Goal: Transaction & Acquisition: Purchase product/service

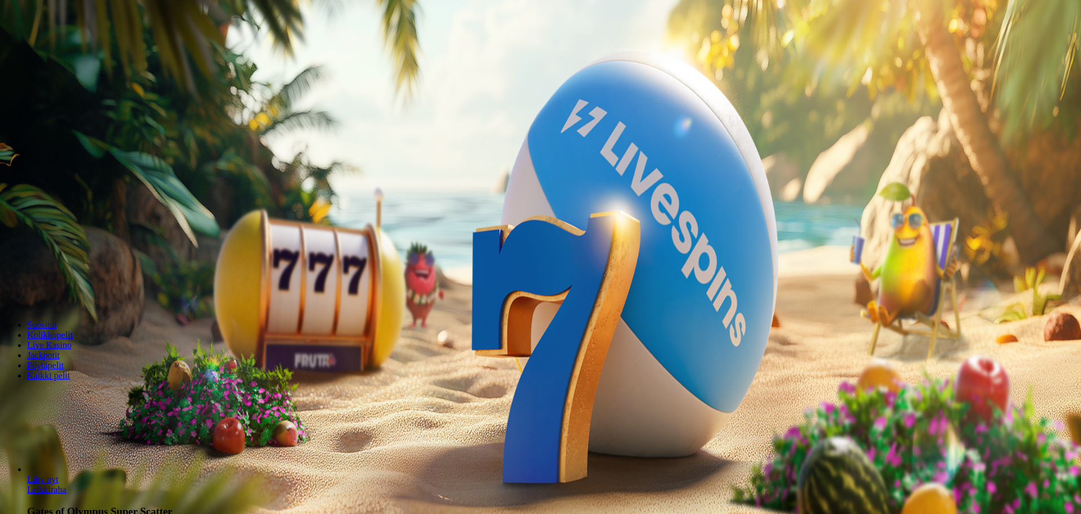
click at [88, 47] on button "Kirjaudu" at bounding box center [78, 41] width 37 height 12
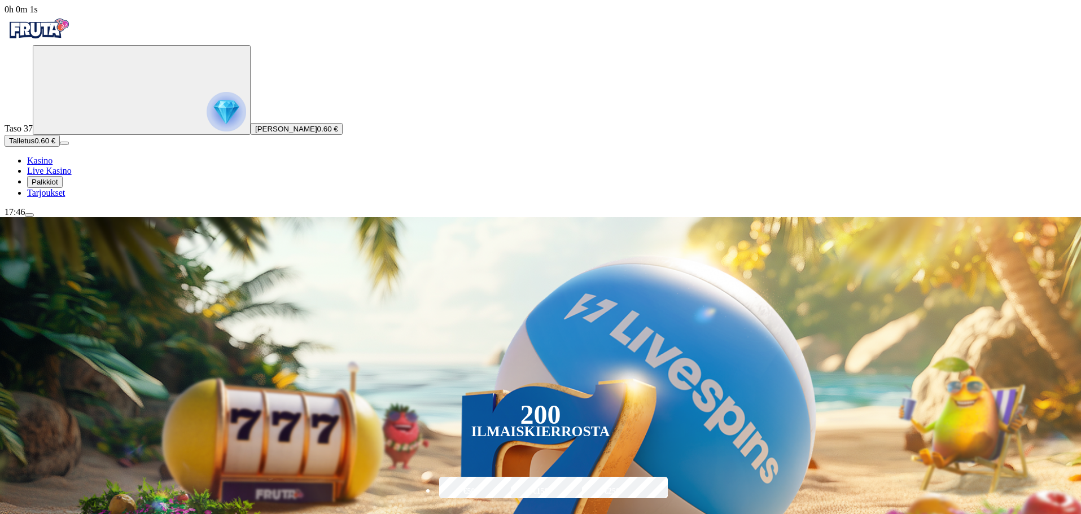
click at [29, 215] on span "menu icon" at bounding box center [29, 215] width 0 height 0
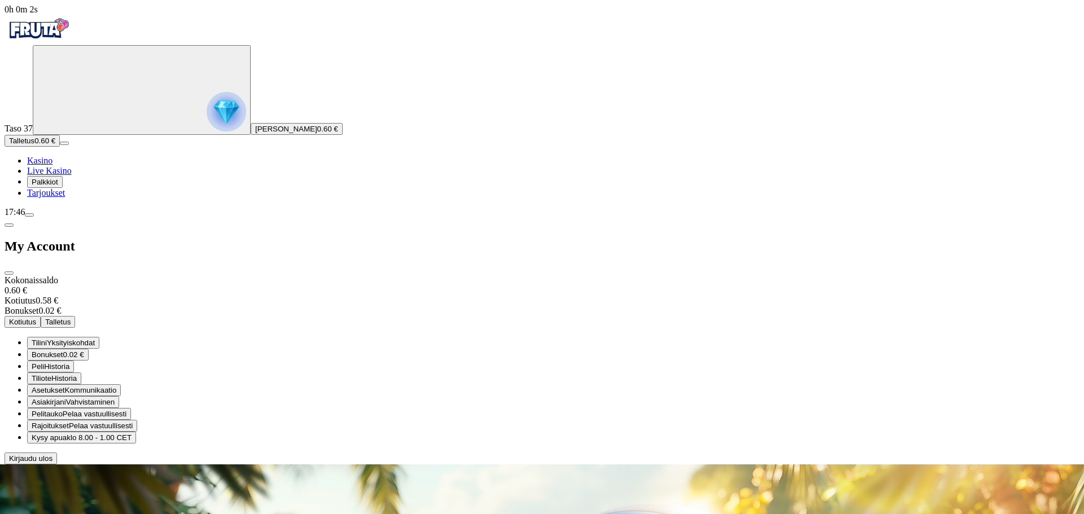
click at [133, 422] on span "Pelaa vastuullisesti" at bounding box center [101, 426] width 64 height 8
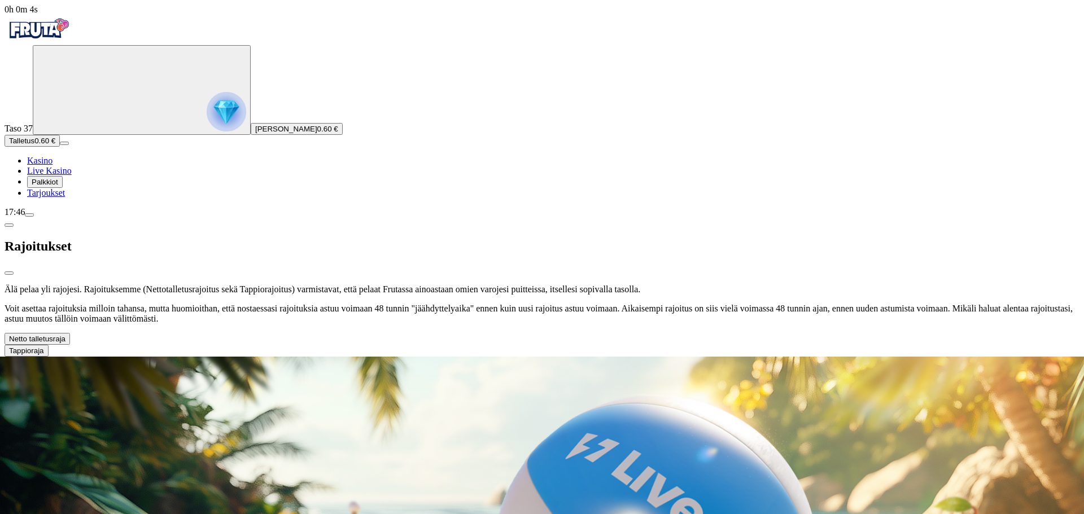
click at [70, 333] on button "Netto talletusraja" at bounding box center [37, 339] width 65 height 12
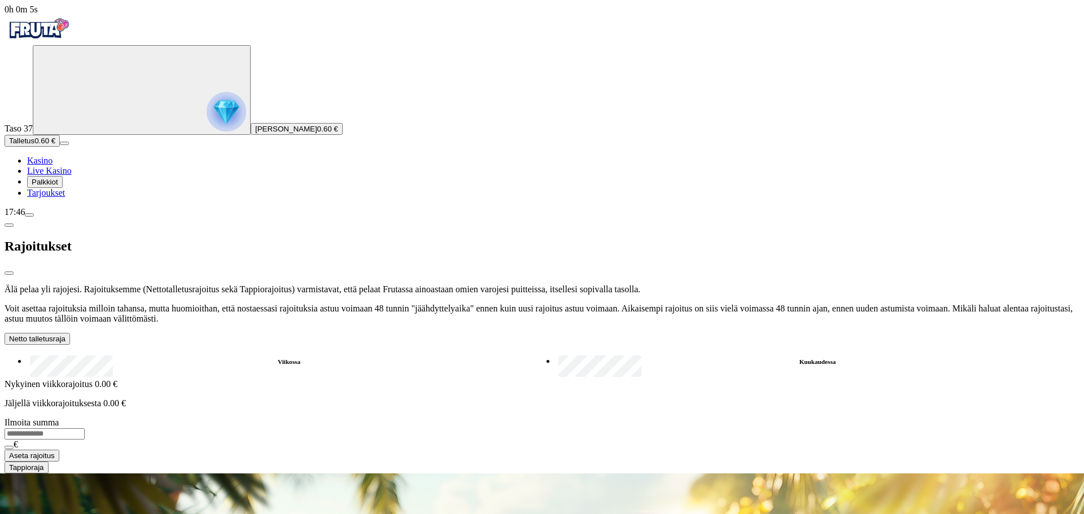
click at [555, 354] on label "Kuukaudessa" at bounding box center [817, 362] width 524 height 16
click at [70, 333] on button "Netto talletusraja" at bounding box center [37, 339] width 65 height 12
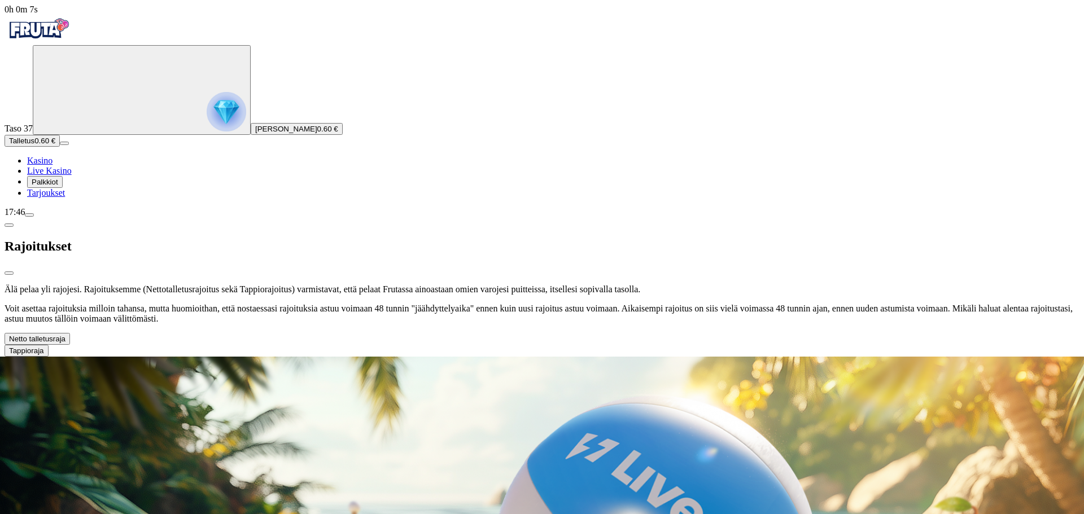
click at [49, 345] on button "Tappioraja" at bounding box center [27, 351] width 44 height 12
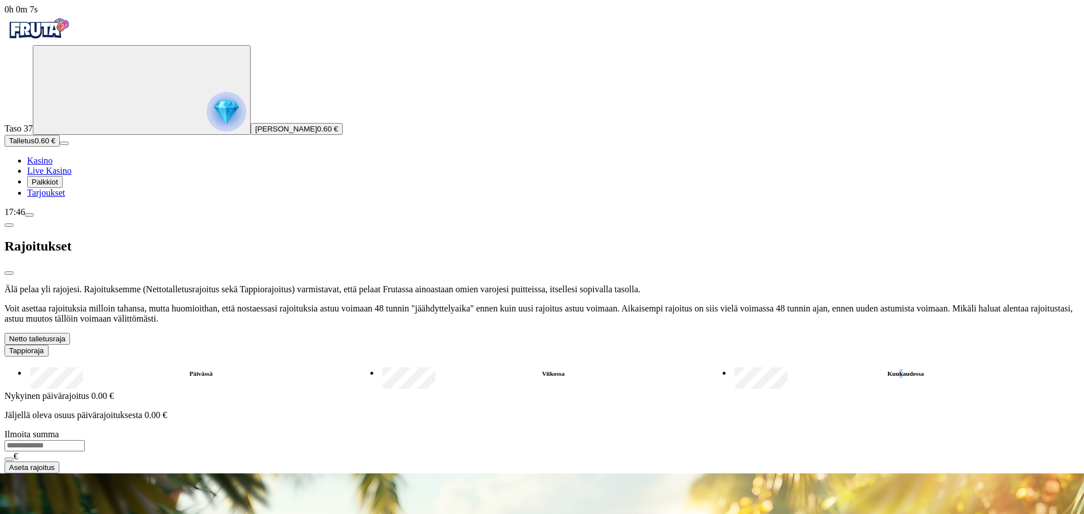
click at [731, 366] on label "Kuukaudessa" at bounding box center [905, 374] width 348 height 16
drag, startPoint x: 279, startPoint y: 280, endPoint x: 258, endPoint y: 282, distance: 21.5
click at [731, 366] on label "Kuukaudessa" at bounding box center [905, 374] width 348 height 16
click at [379, 366] on label "Viikossa" at bounding box center [553, 374] width 348 height 16
click at [9, 273] on span "close icon" at bounding box center [9, 273] width 0 height 0
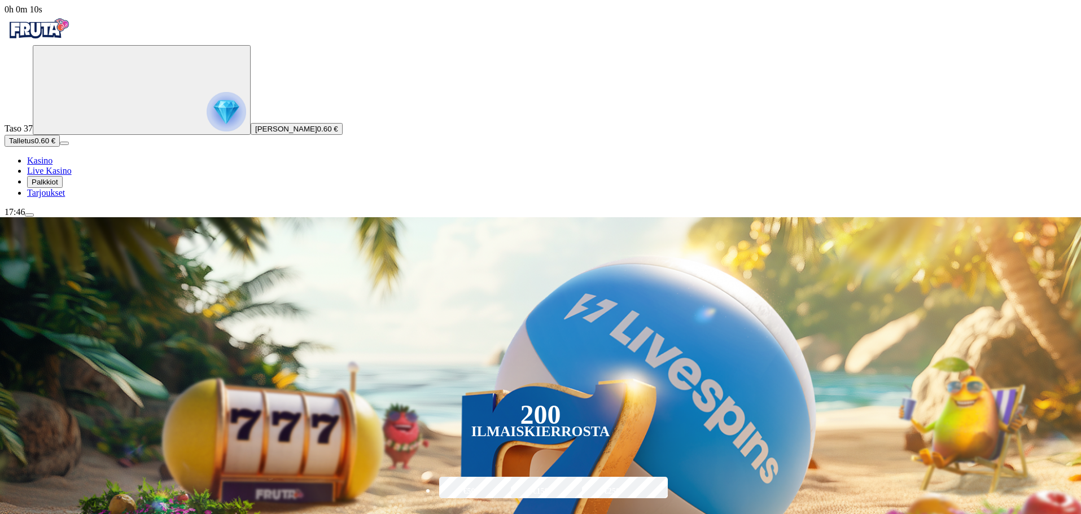
click at [57, 147] on button "Talletus 0.60 €" at bounding box center [32, 141] width 55 height 12
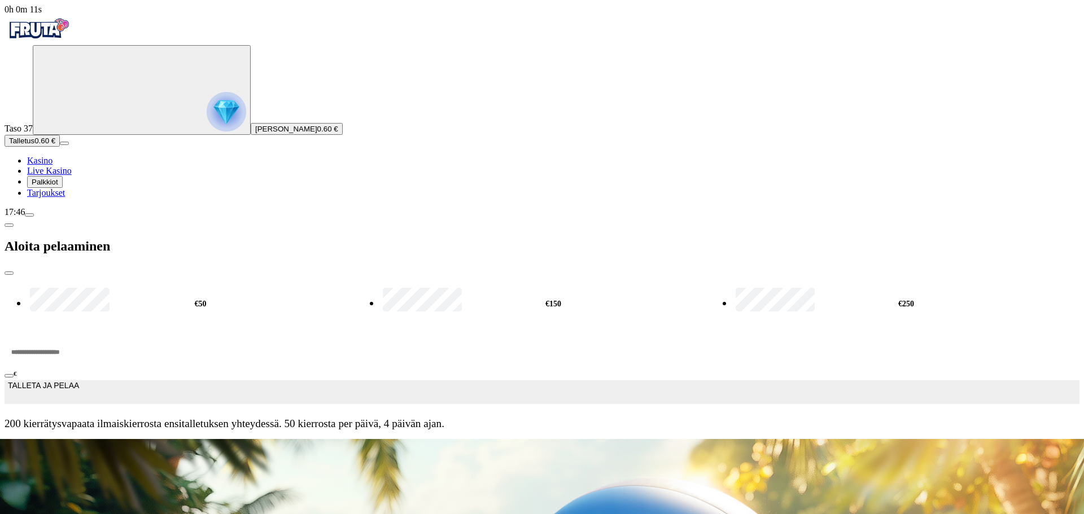
click at [190, 286] on label "€50" at bounding box center [200, 304] width 347 height 36
type input "**"
click at [270, 380] on button "TALLETA JA PELAA" at bounding box center [542, 392] width 1075 height 24
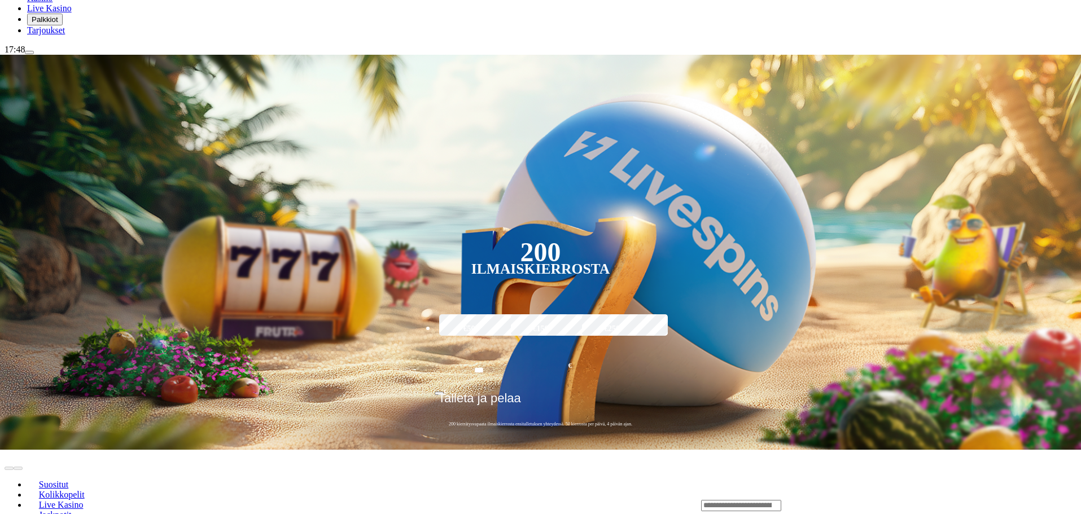
scroll to position [226, 0]
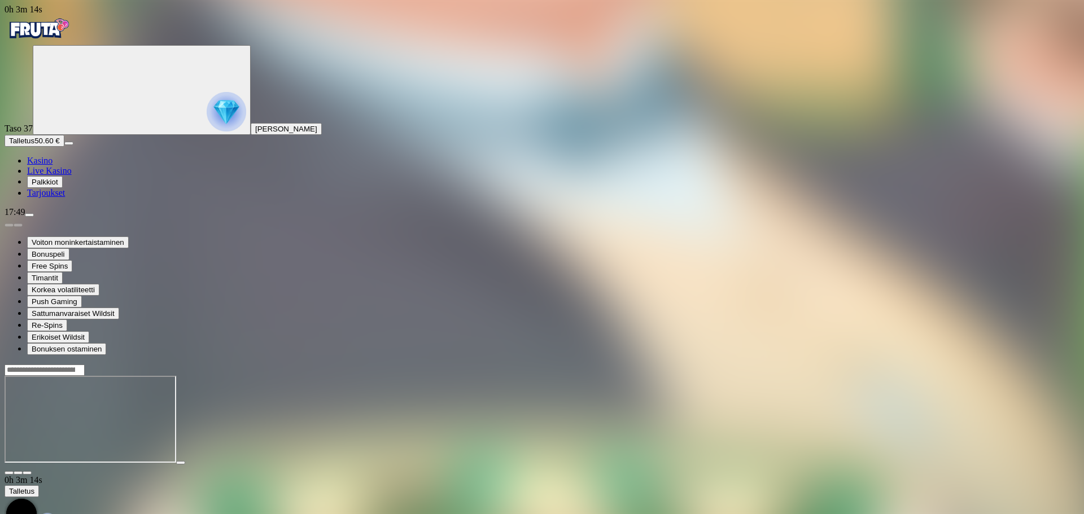
click at [47, 165] on span "Kasino" at bounding box center [39, 161] width 25 height 10
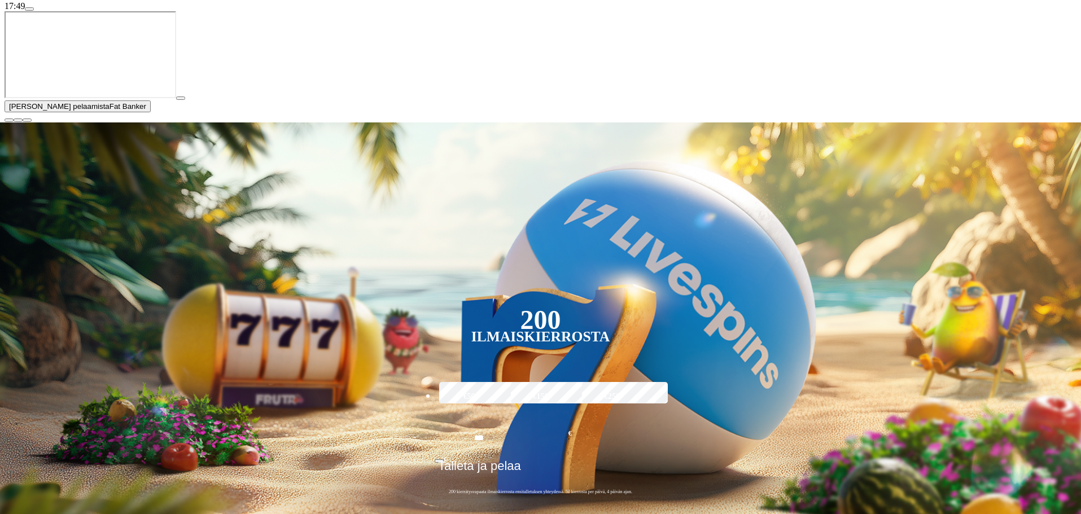
scroll to position [339, 0]
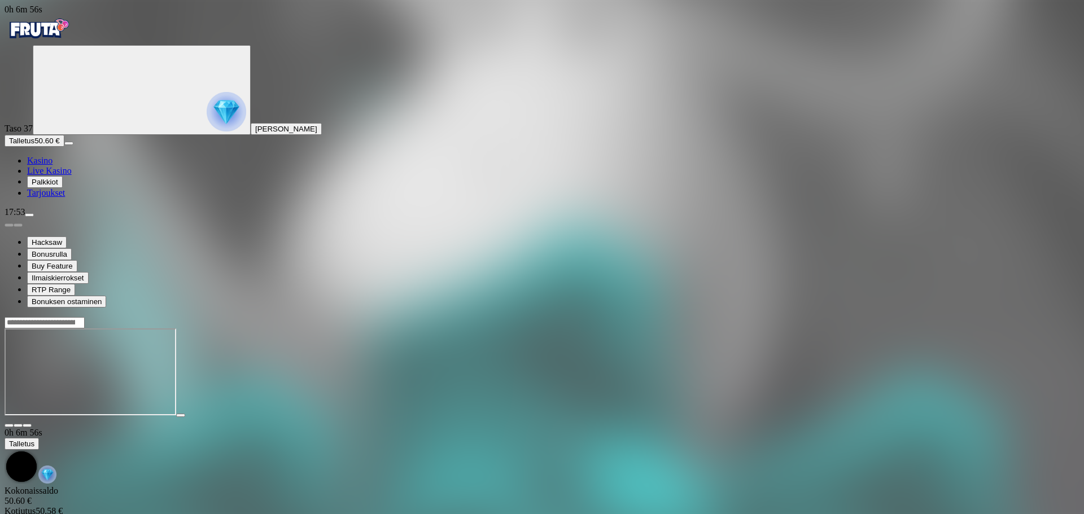
drag, startPoint x: 56, startPoint y: 249, endPoint x: 69, endPoint y: 242, distance: 15.2
click at [52, 165] on span "Kasino" at bounding box center [39, 161] width 25 height 10
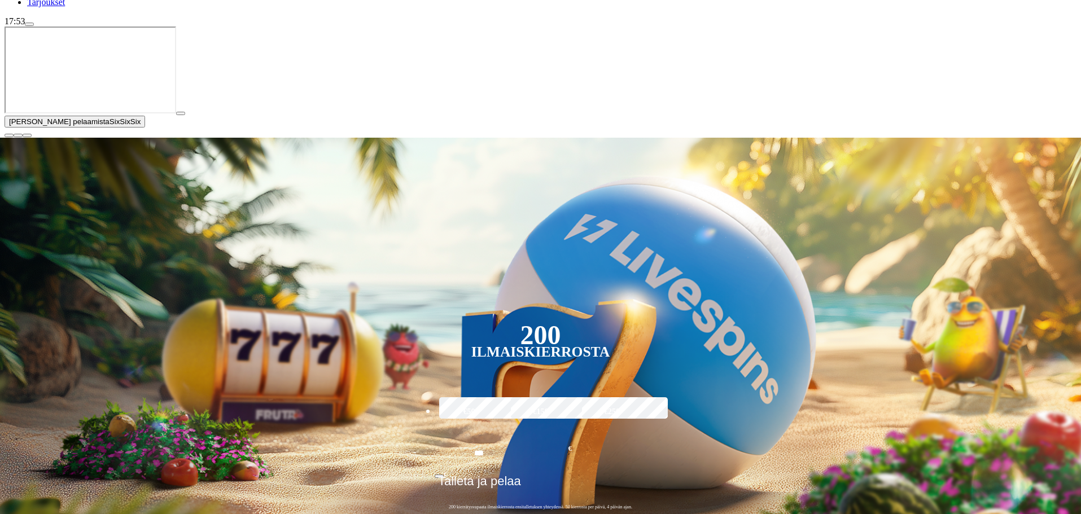
scroll to position [282, 0]
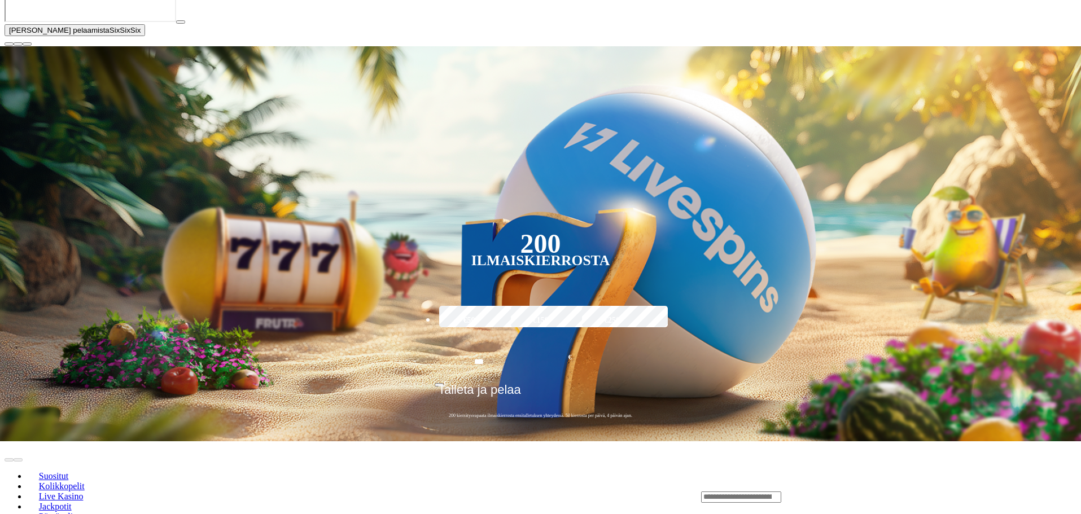
drag, startPoint x: 1068, startPoint y: 414, endPoint x: 1067, endPoint y: 404, distance: 10.3
click at [9, 44] on span "close icon" at bounding box center [9, 44] width 0 height 0
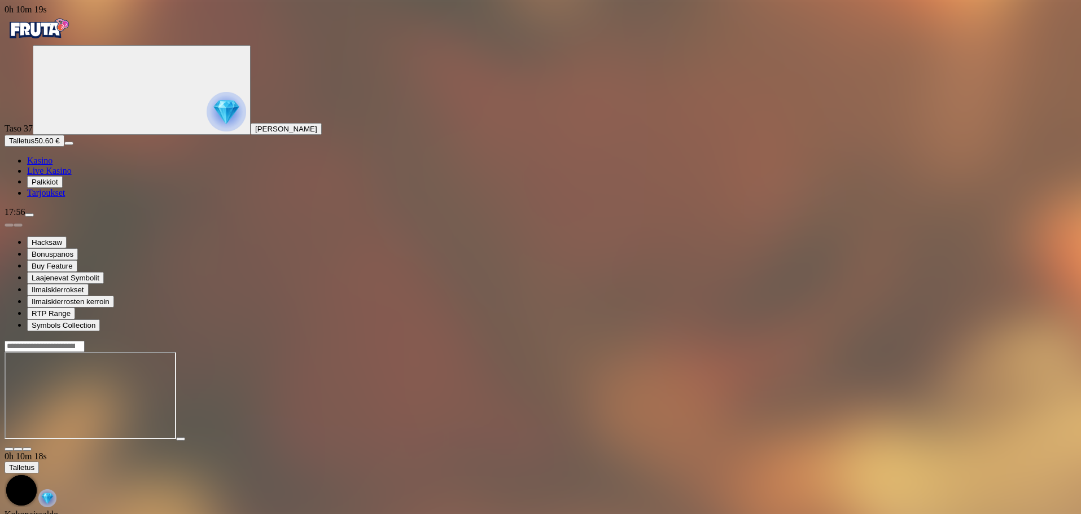
click at [64, 147] on button "Talletus 50.60 €" at bounding box center [35, 141] width 60 height 12
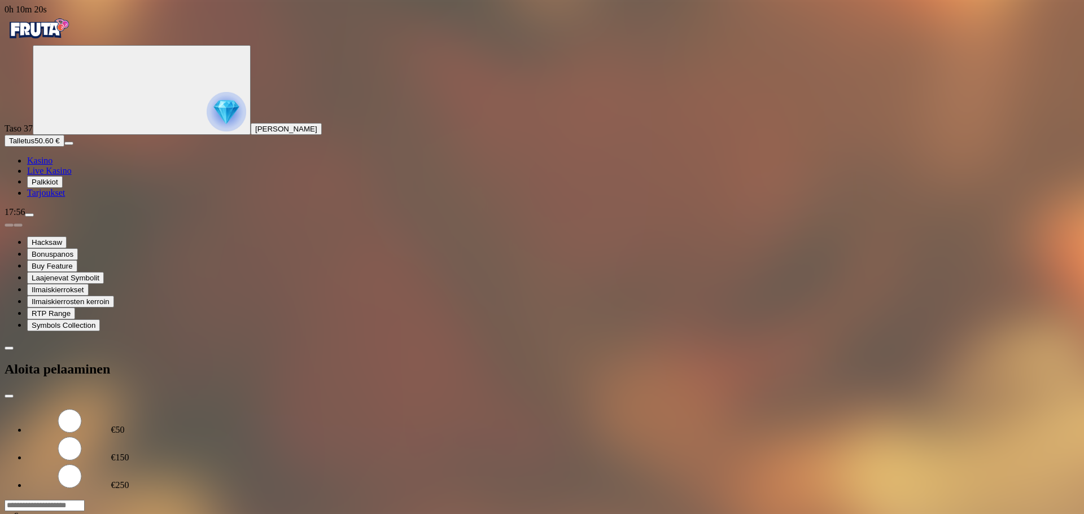
click at [125, 425] on label "€50" at bounding box center [118, 430] width 14 height 10
type input "**"
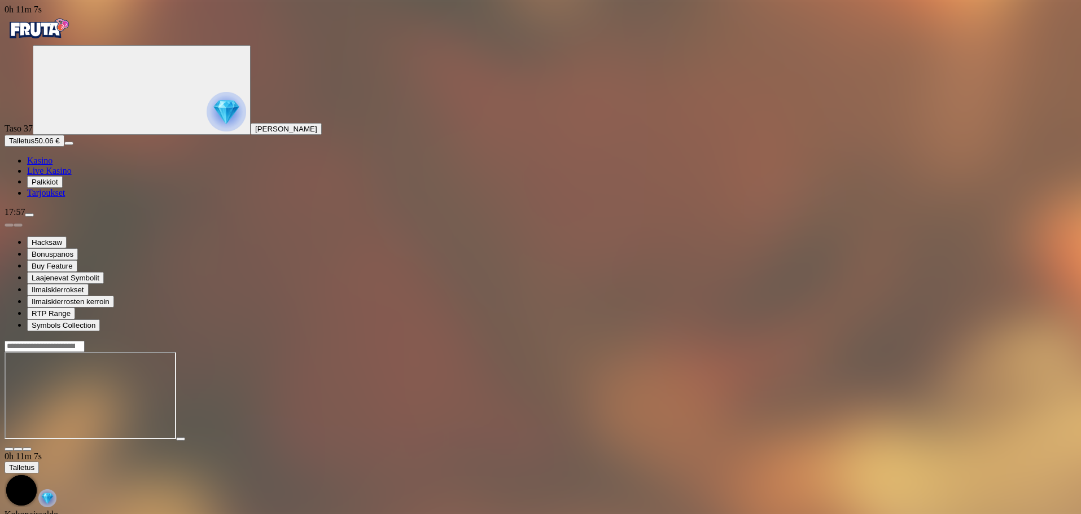
click at [52, 165] on span "Kasino" at bounding box center [39, 161] width 25 height 10
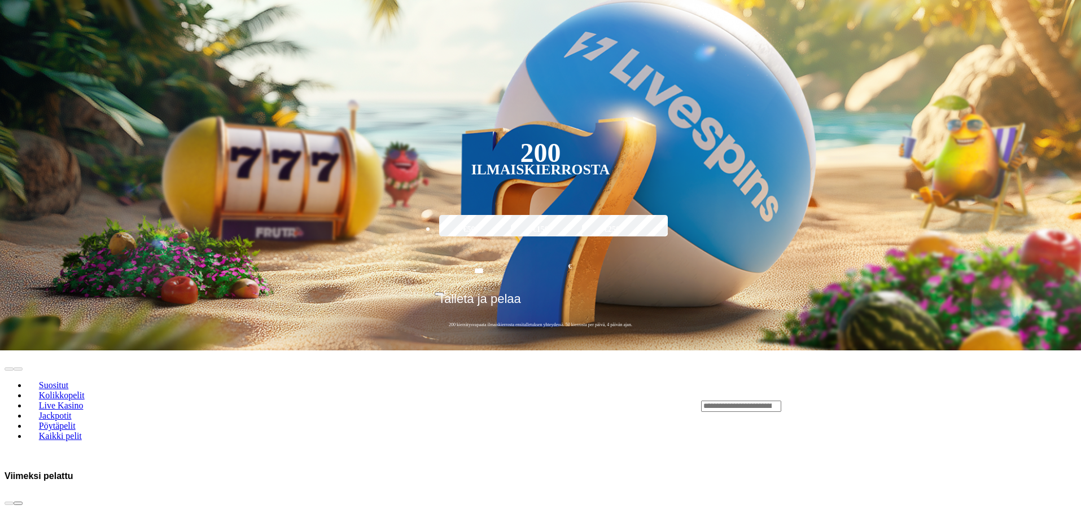
scroll to position [395, 0]
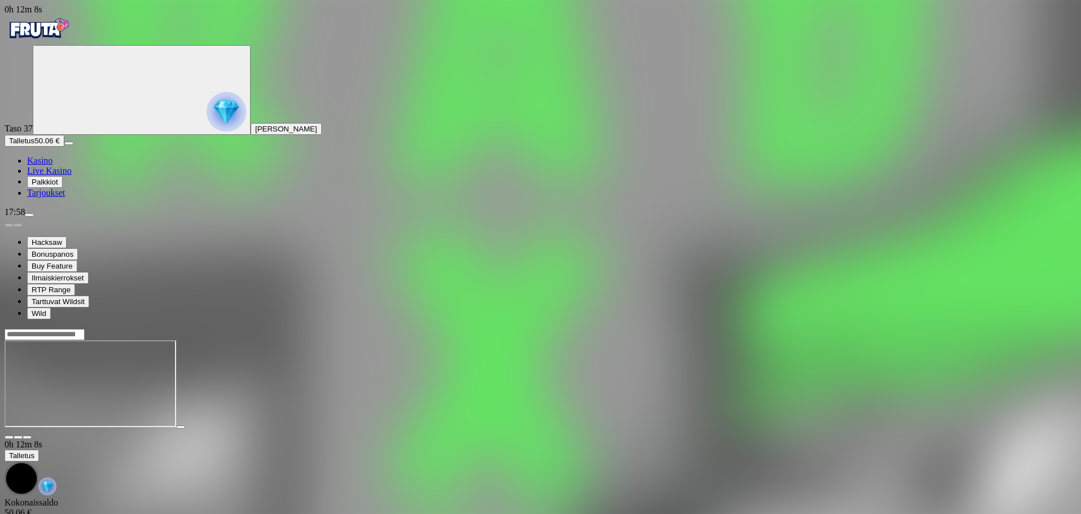
click at [52, 165] on span "Kasino" at bounding box center [39, 161] width 25 height 10
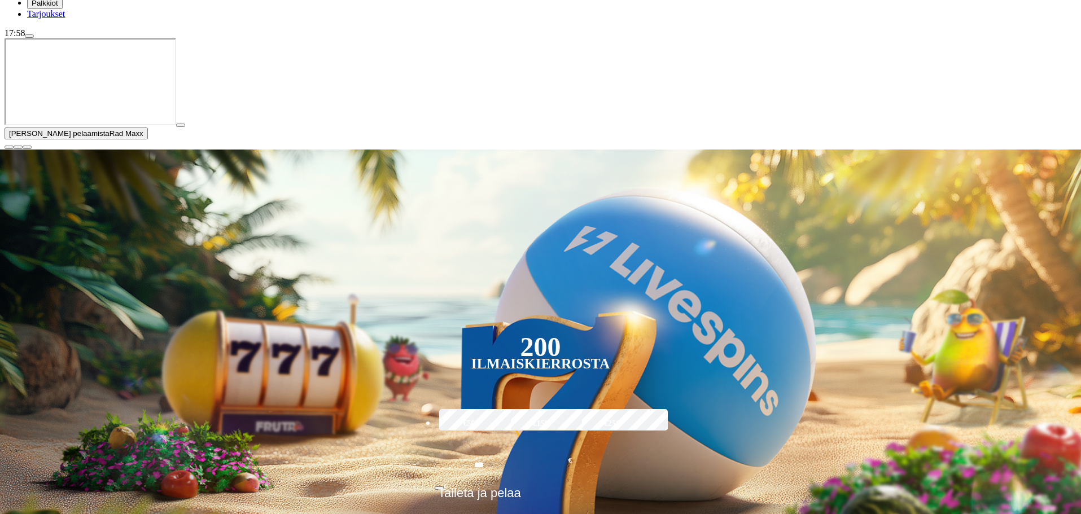
scroll to position [452, 0]
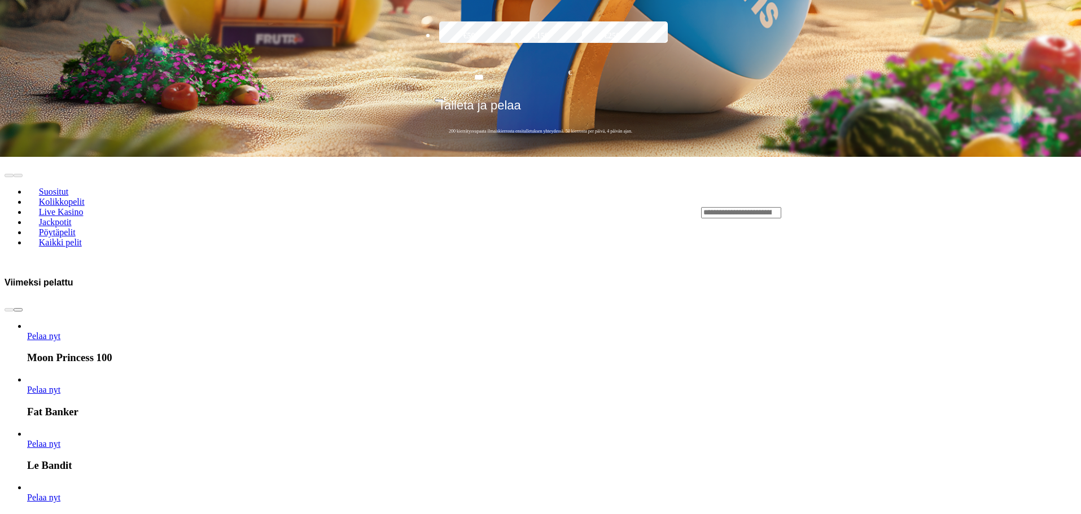
scroll to position [677, 0]
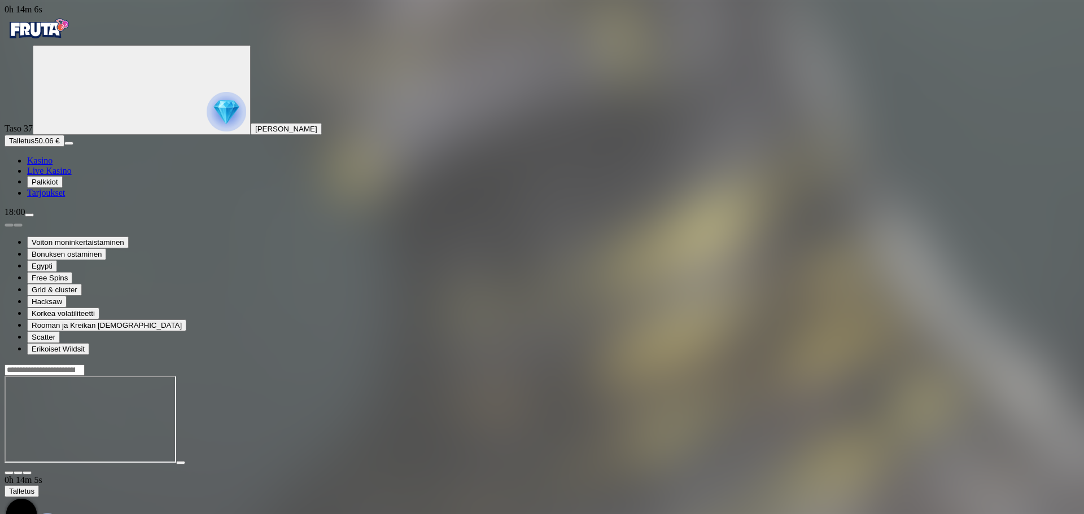
click at [27, 165] on span "diamond icon" at bounding box center [27, 161] width 0 height 10
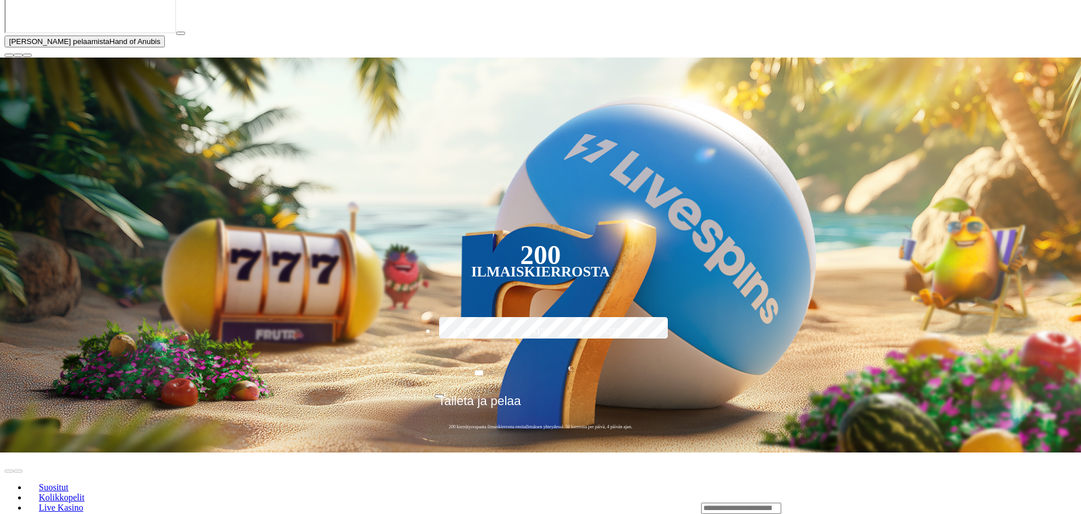
scroll to position [339, 0]
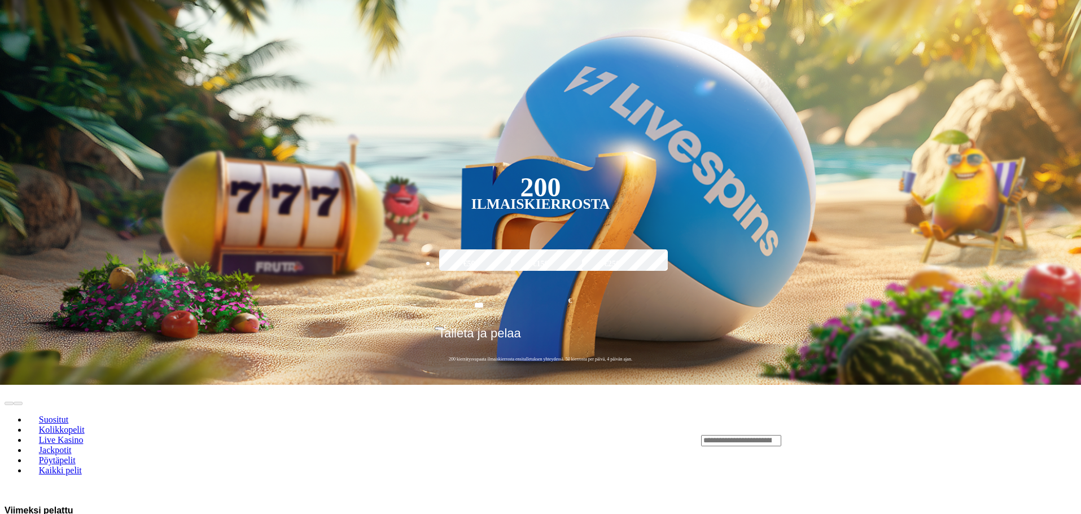
drag, startPoint x: 1067, startPoint y: 409, endPoint x: 1060, endPoint y: 400, distance: 10.8
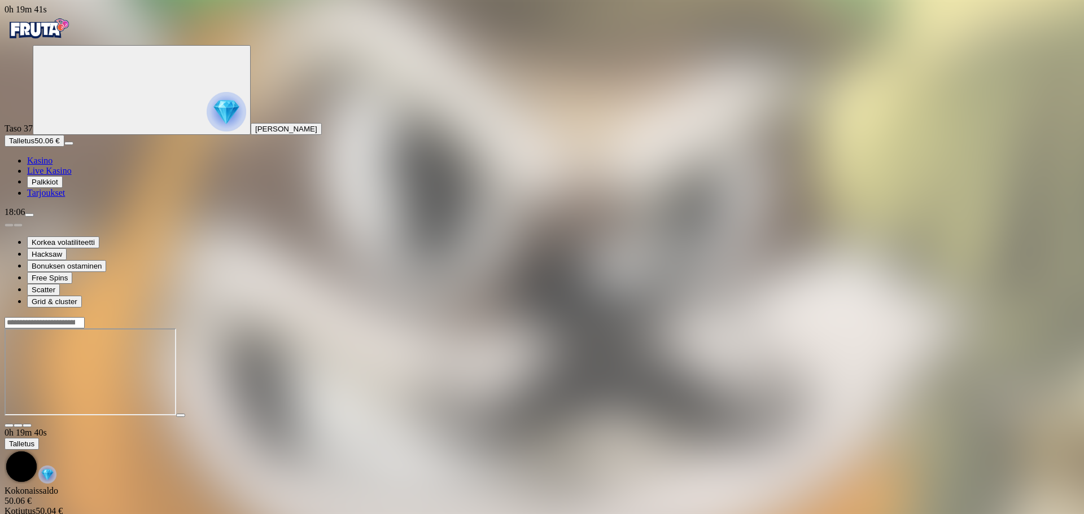
click at [52, 165] on span "Kasino" at bounding box center [39, 161] width 25 height 10
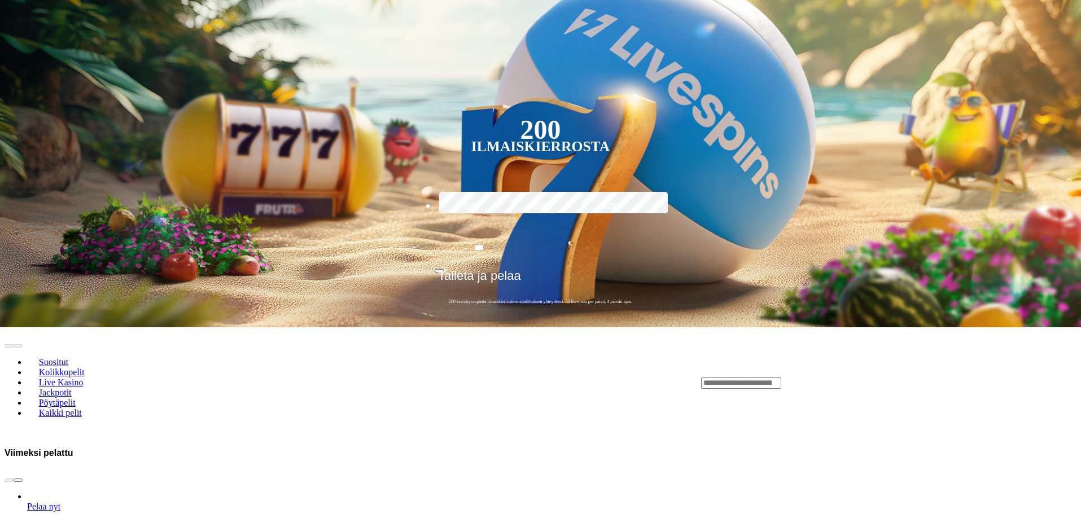
scroll to position [452, 0]
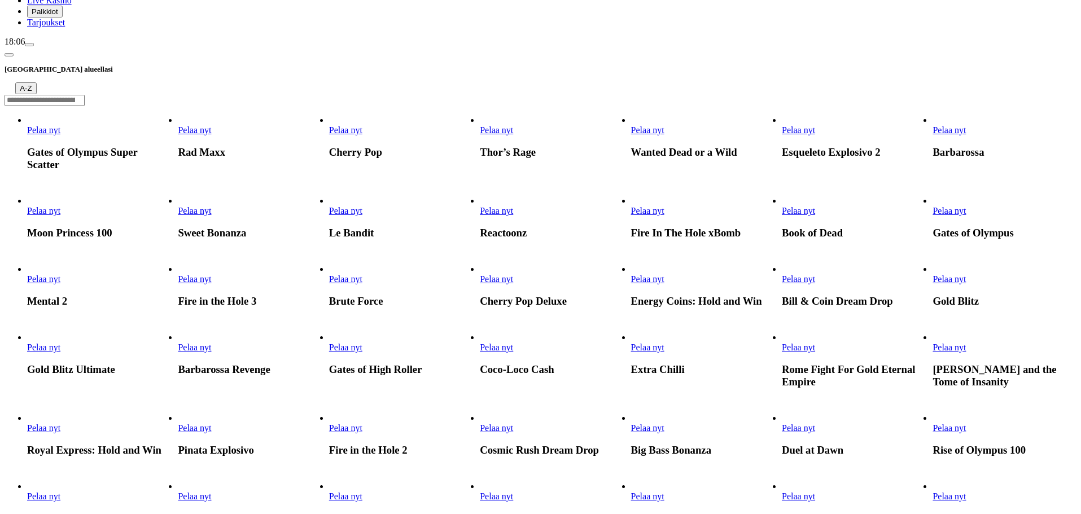
scroll to position [339, 0]
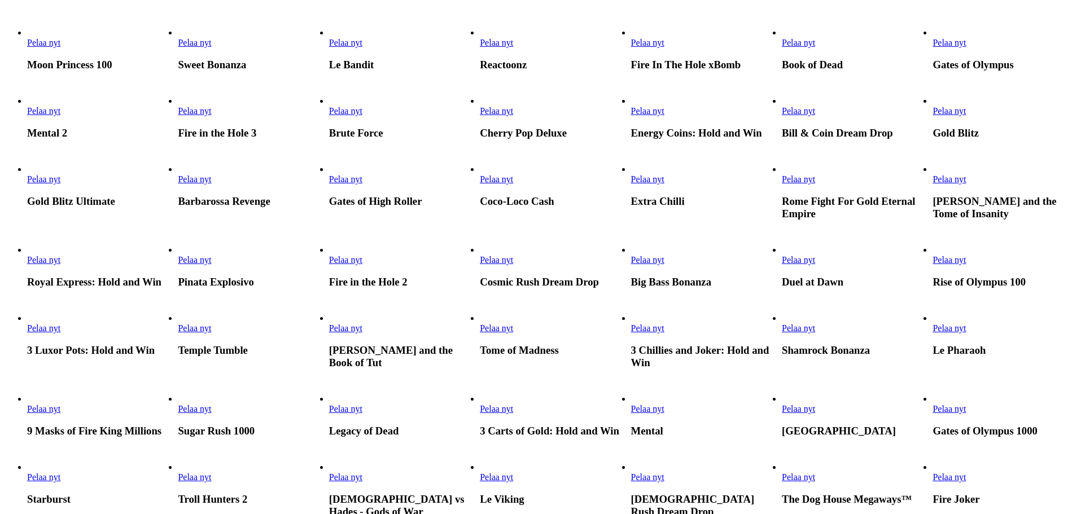
click at [60, 116] on span "Pelaa nyt" at bounding box center [43, 111] width 33 height 10
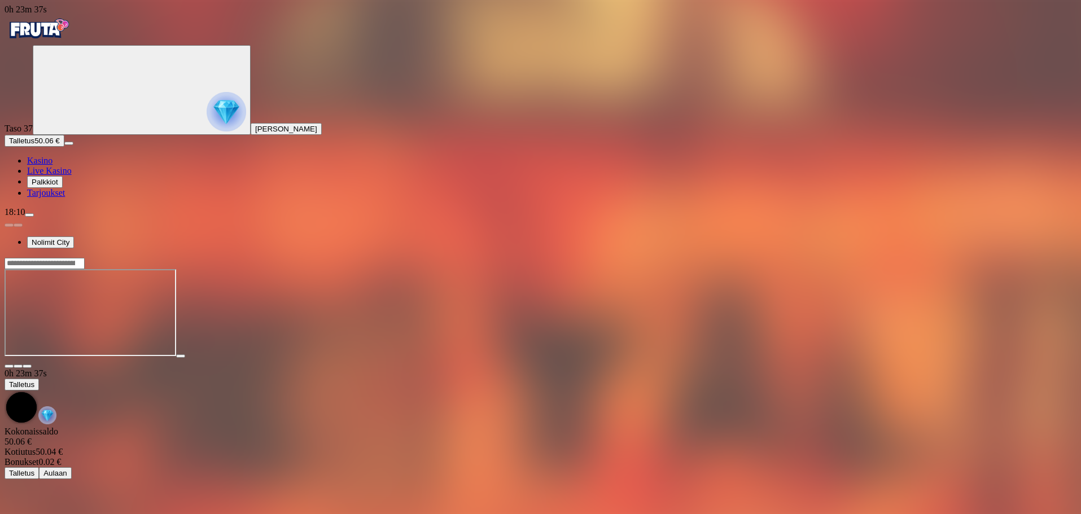
click at [52, 165] on span "Kasino" at bounding box center [39, 161] width 25 height 10
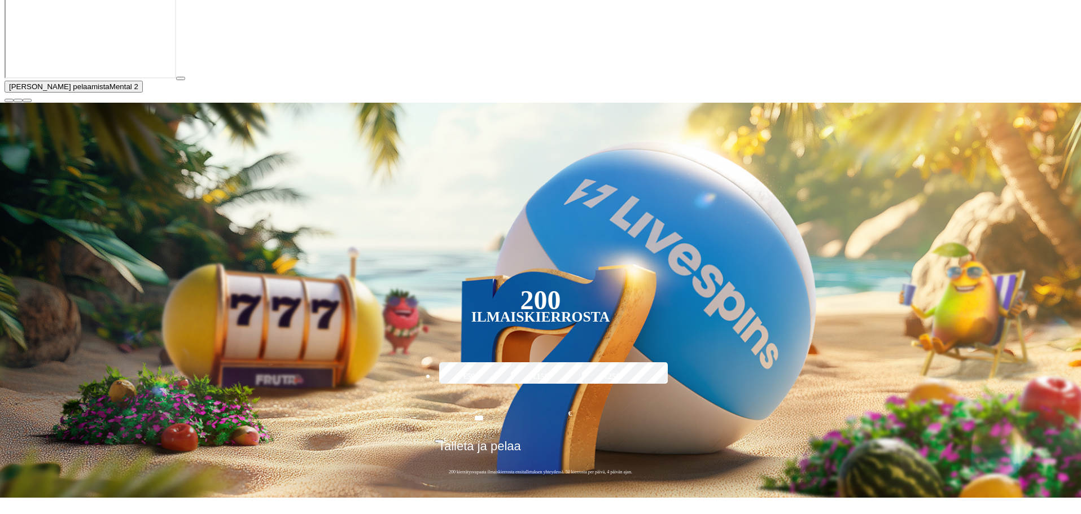
click at [9, 100] on span "close icon" at bounding box center [9, 100] width 0 height 0
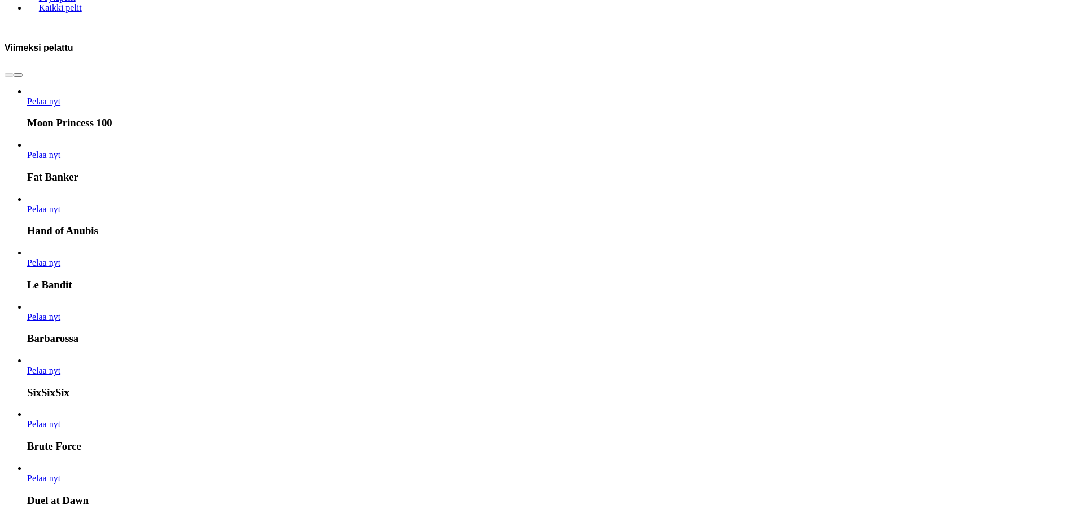
scroll to position [790, 0]
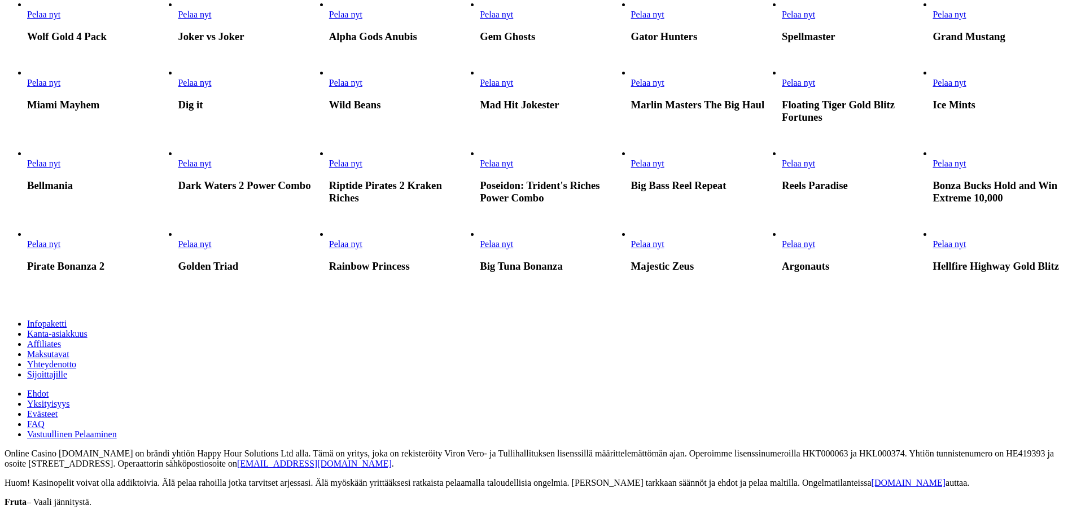
scroll to position [621, 0]
